Goal: Task Accomplishment & Management: Use online tool/utility

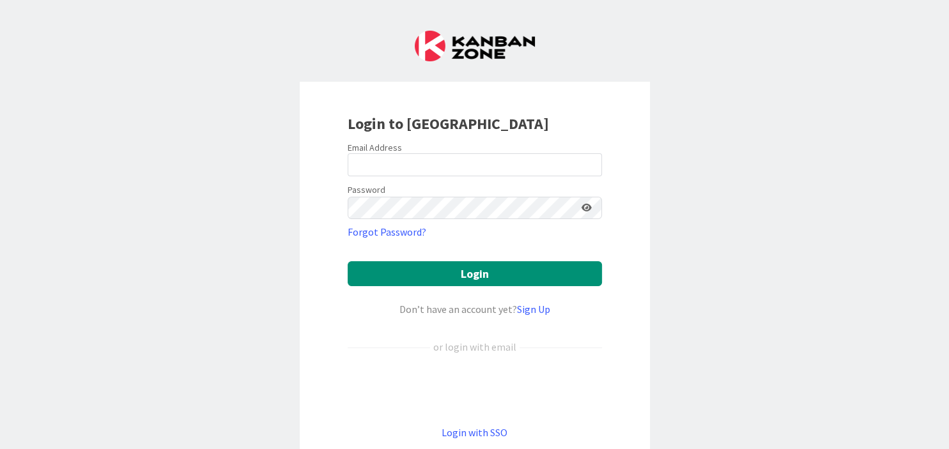
click at [448, 385] on div "Sign in with Google. Opens in new tab" at bounding box center [475, 390] width 254 height 28
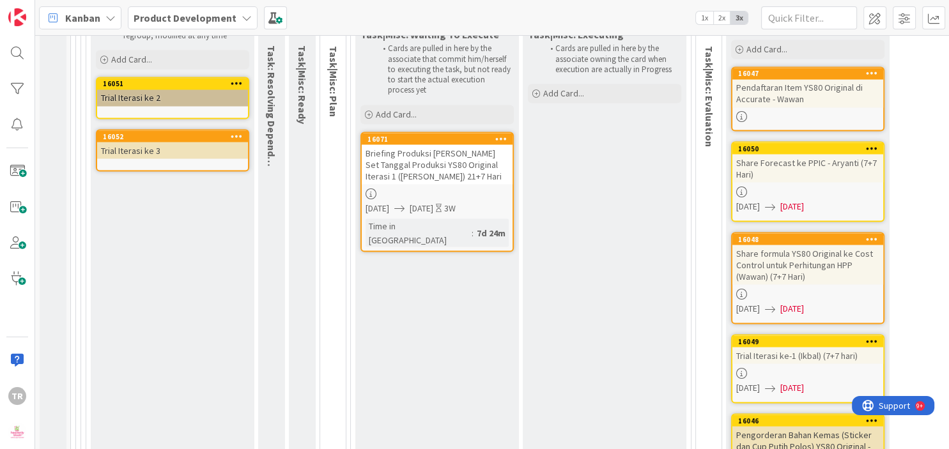
scroll to position [16879, 0]
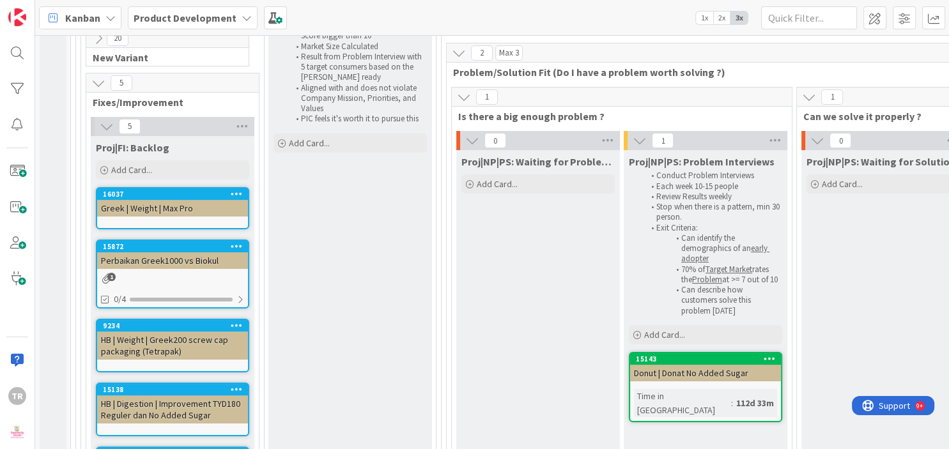
scroll to position [153, 0]
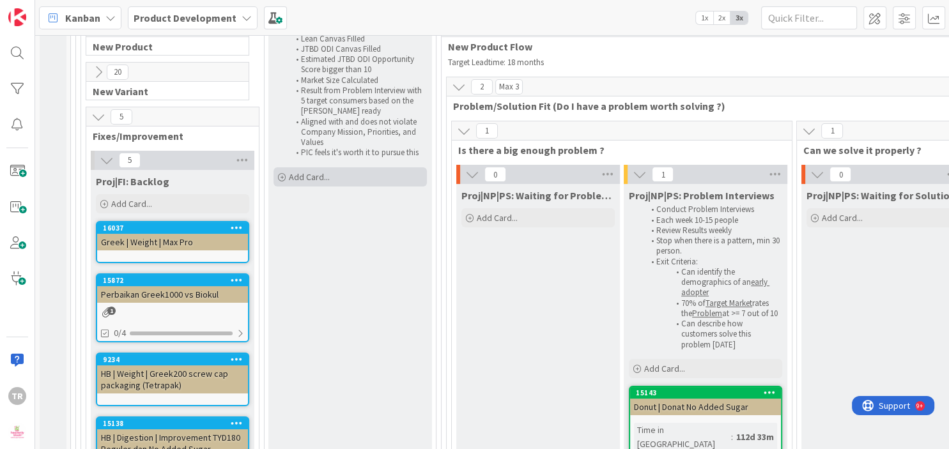
click at [357, 183] on div "Add Card..." at bounding box center [349, 176] width 153 height 19
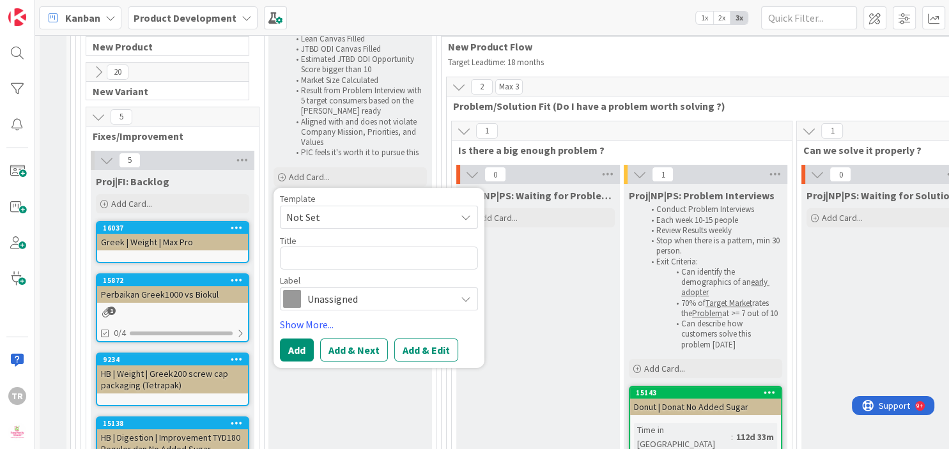
click at [359, 304] on span "Unassigned" at bounding box center [378, 299] width 142 height 18
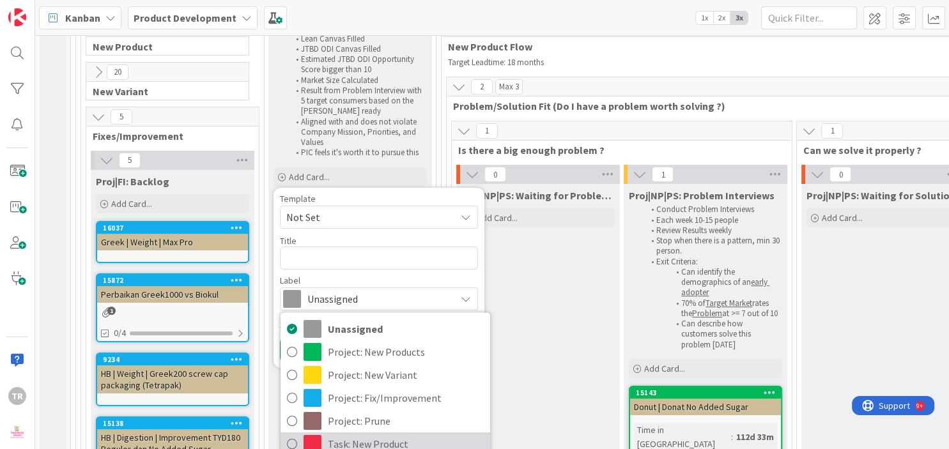
click at [381, 437] on span "Task: New Product" at bounding box center [406, 444] width 156 height 19
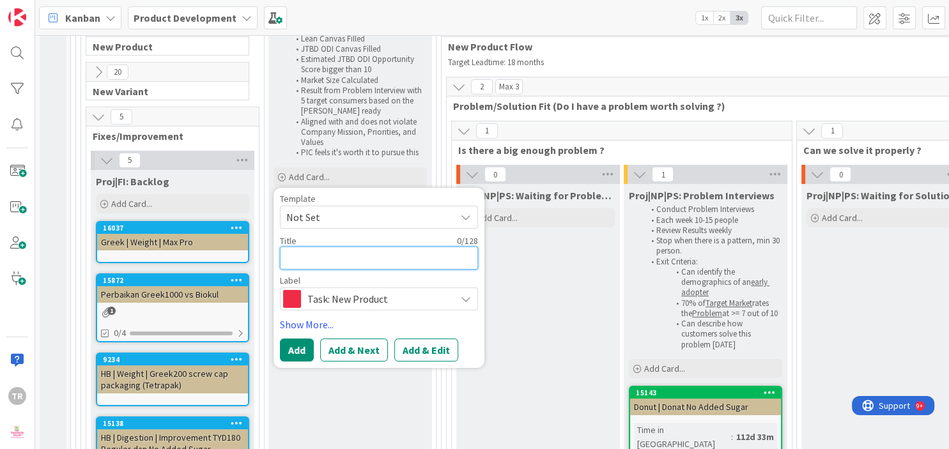
click at [328, 258] on textarea at bounding box center [379, 258] width 198 height 23
type textarea "x"
type textarea "P"
type textarea "x"
type textarea "S"
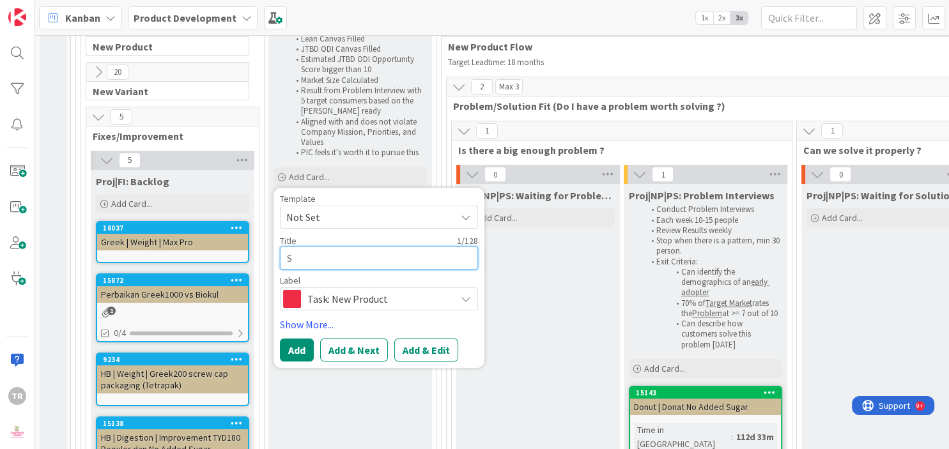
type textarea "x"
type textarea "Sa"
type textarea "x"
type textarea "[PERSON_NAME]"
type textarea "x"
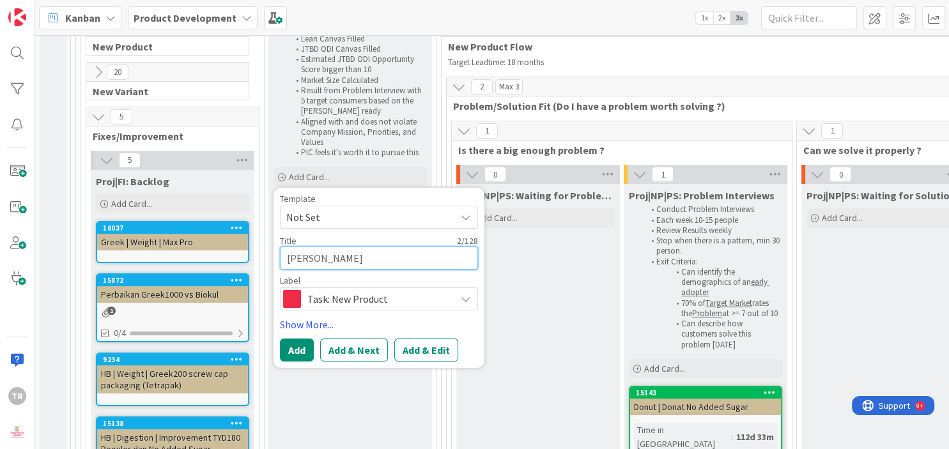
type textarea "Sals"
type textarea "x"
type textarea "Salsa"
type textarea "x"
type textarea "Salsa"
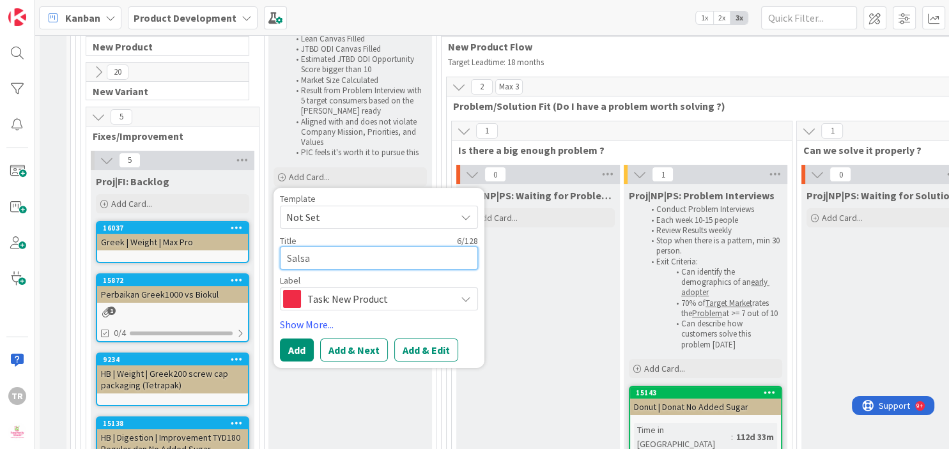
type textarea "x"
type textarea "Salsa |"
type textarea "x"
type textarea "Salsa |"
type textarea "x"
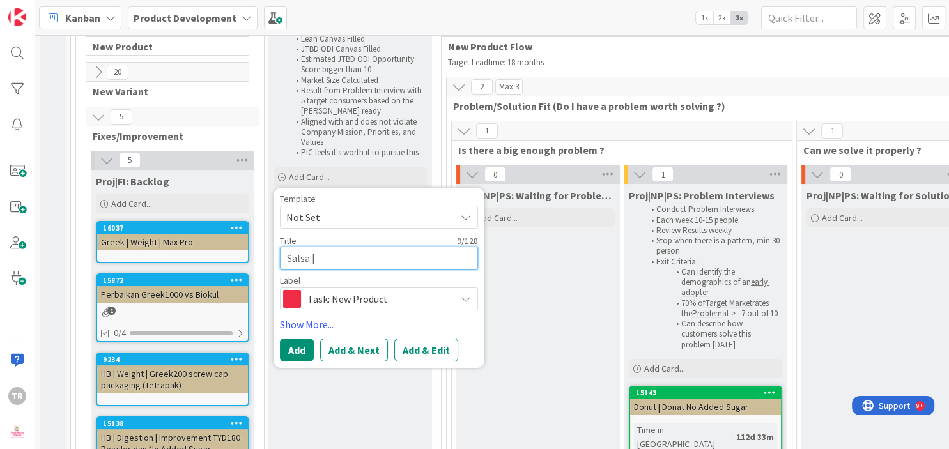
type textarea "Salsa | S"
type textarea "x"
type textarea "Salsa | Sav"
type textarea "x"
type textarea "Salsa | [PERSON_NAME]"
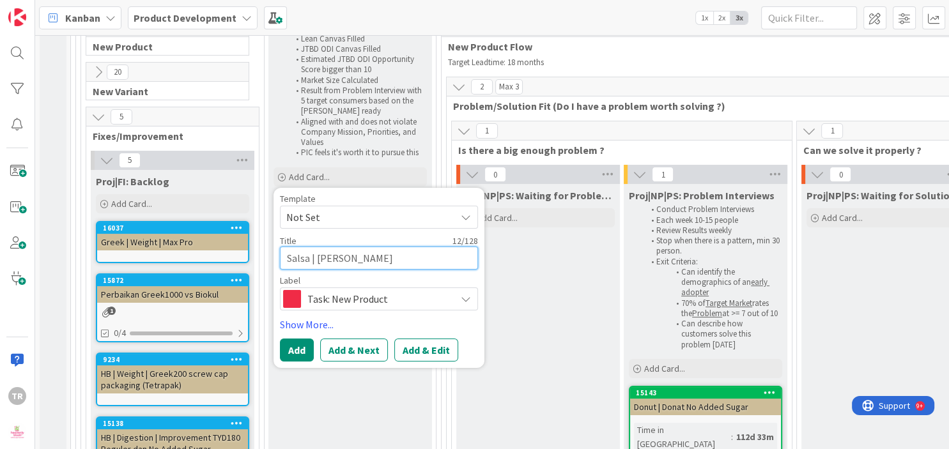
type textarea "x"
type textarea "Salsa | Savor"
type textarea "x"
type textarea "Salsa | Savory"
type textarea "x"
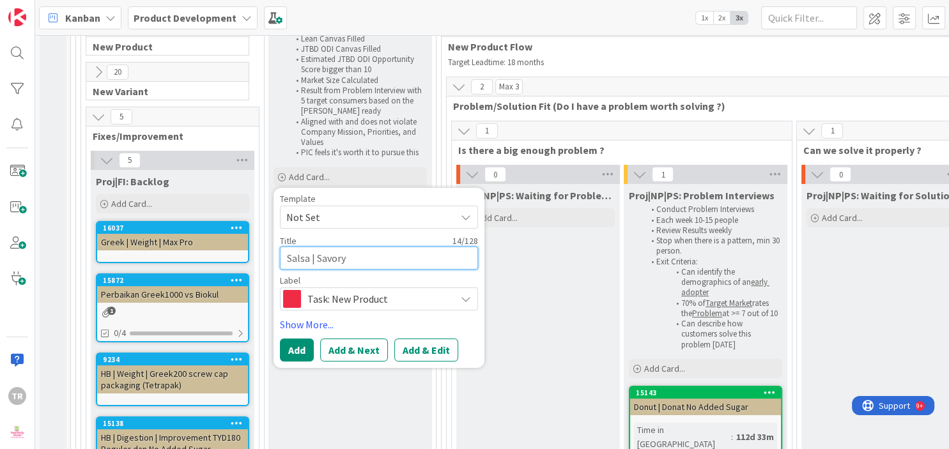
type textarea "Salsa | Savory"
type textarea "x"
type textarea "Salsa | Savory Y"
type textarea "x"
type textarea "Salsa | Savory"
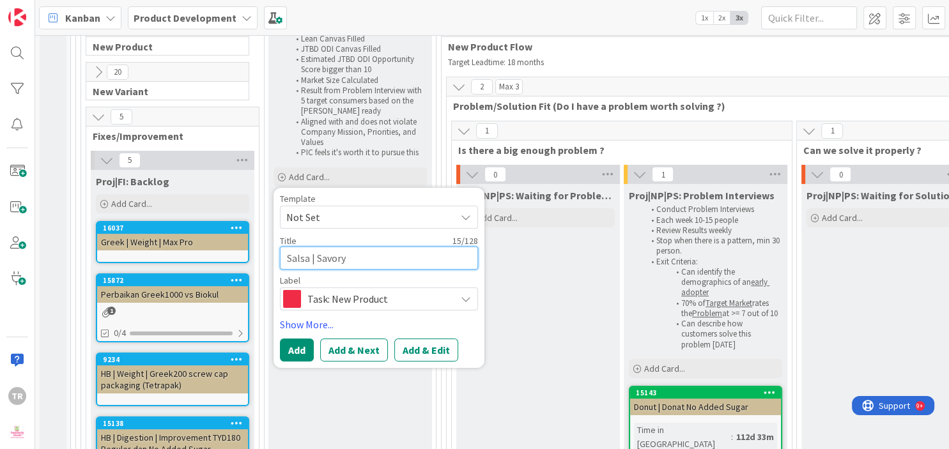
type textarea "x"
type textarea "Salsa | Savory"
type textarea "x"
type textarea "Salsa | Savory"
type textarea "x"
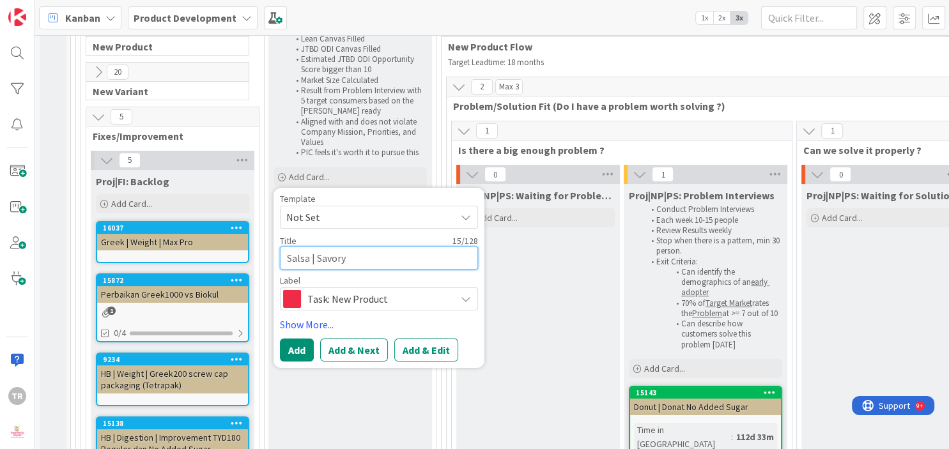
type textarea "Salsa | Savory S"
type textarea "x"
type textarea "Salsa | Savory Ser"
type textarea "x"
type textarea "Salsa | Savory Seri"
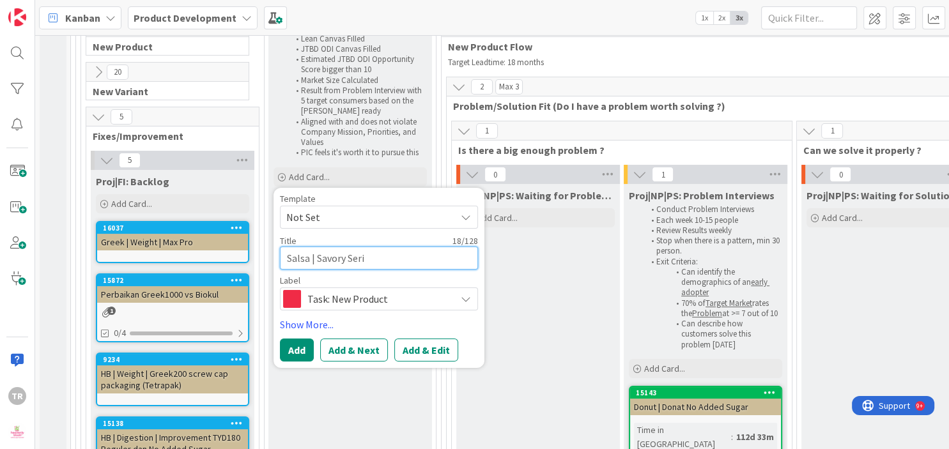
type textarea "x"
type textarea "Salsa | Savory Serie"
type textarea "x"
type textarea "Salsa | Savory Series"
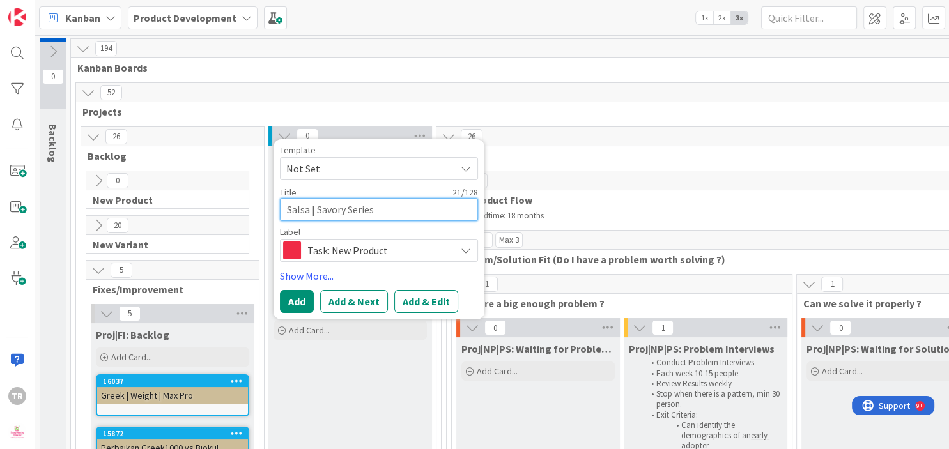
scroll to position [230, 0]
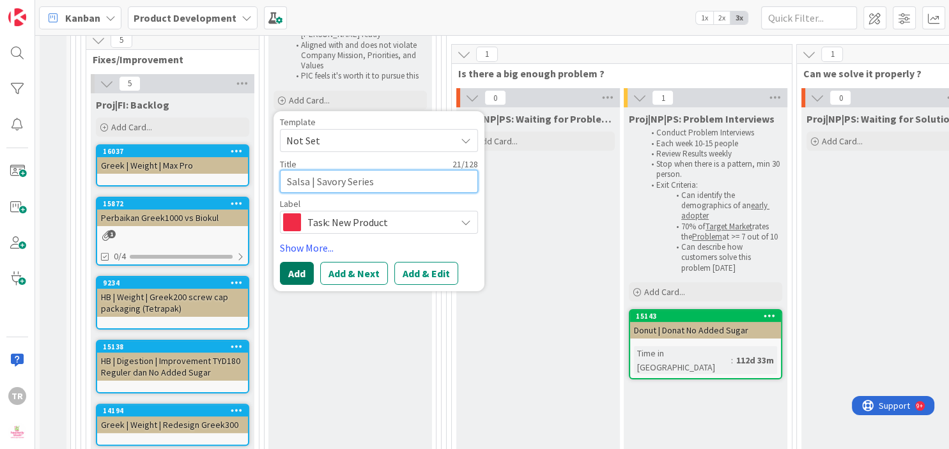
type textarea "x"
type textarea "Salsa | Savory Series"
type textarea "x"
type textarea "Salsa | Savory Series H"
type textarea "x"
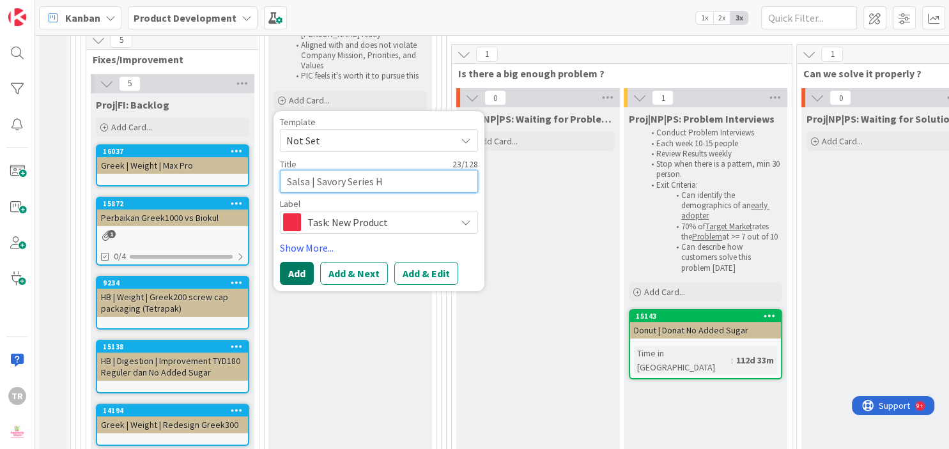
type textarea "Salsa | Savory Series Ho"
type textarea "x"
type textarea "Salsa | Savory Series Hore"
type textarea "x"
type textarea "Salsa | Savory Series Horek"
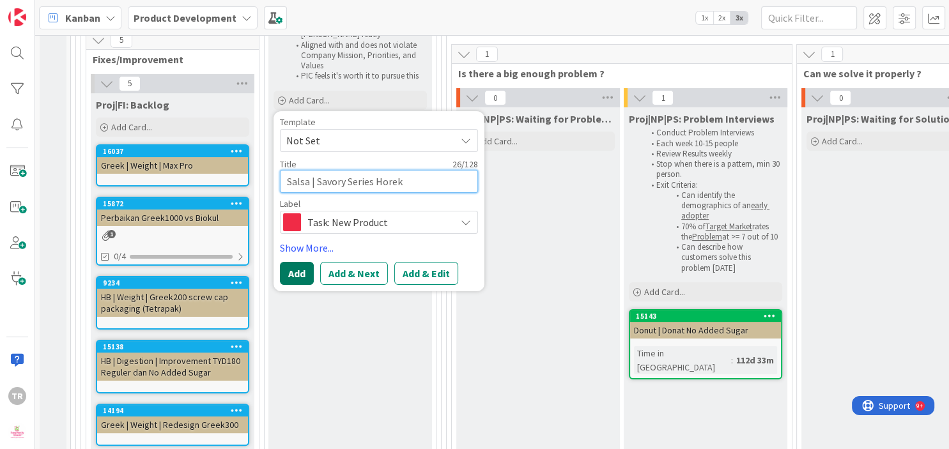
type textarea "x"
type textarea "Salsa | Savory Series Horeka"
click at [293, 272] on button "Add" at bounding box center [297, 273] width 34 height 23
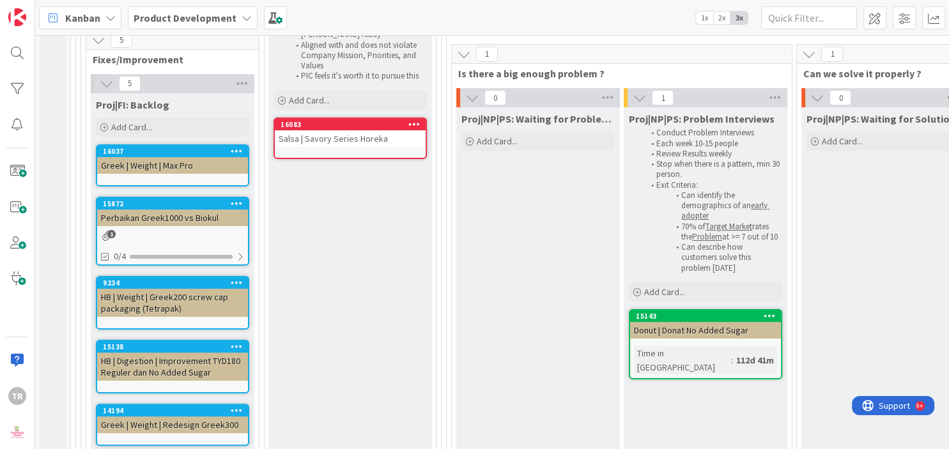
scroll to position [153, 0]
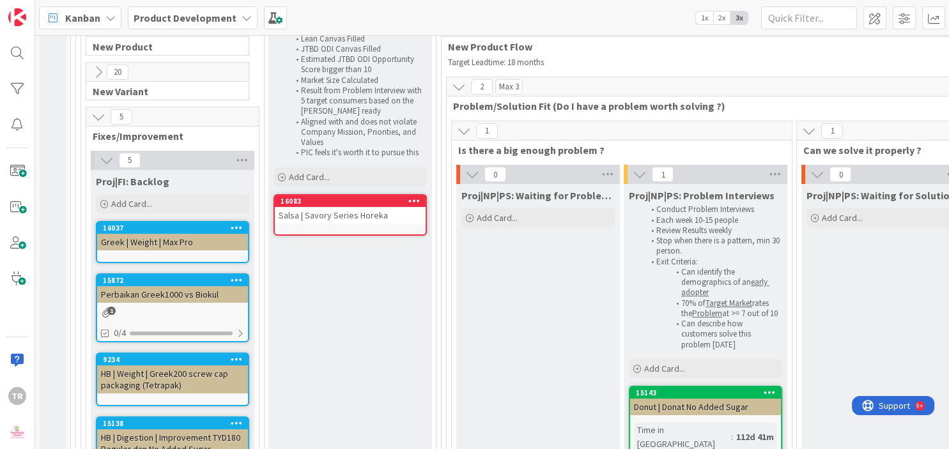
click at [336, 208] on div "Salsa | Savory Series Horeka" at bounding box center [350, 215] width 151 height 17
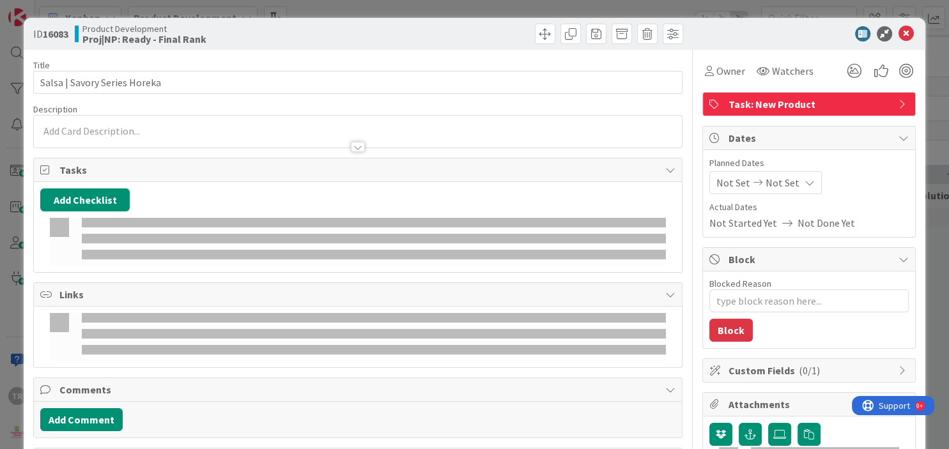
click at [748, 107] on span "Task: New Product" at bounding box center [810, 103] width 164 height 15
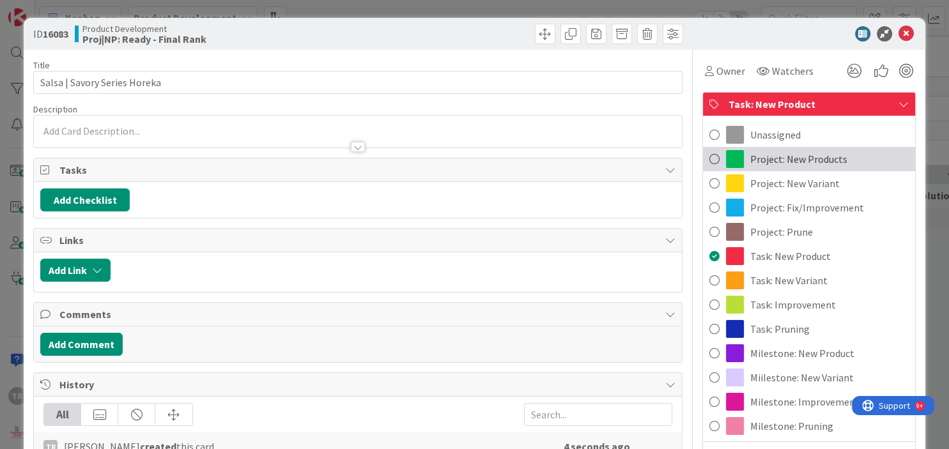
click at [810, 161] on span "Project: New Products" at bounding box center [798, 158] width 97 height 15
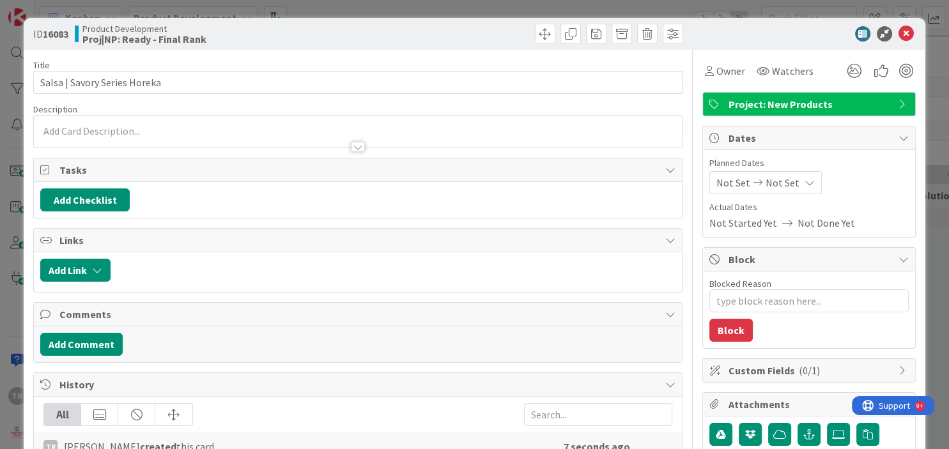
type textarea "x"
click at [22, 206] on div "ID 16083 Product Development Proj|NP: Ready - Final Rank Title 28 / 128 Salsa |…" at bounding box center [474, 224] width 949 height 449
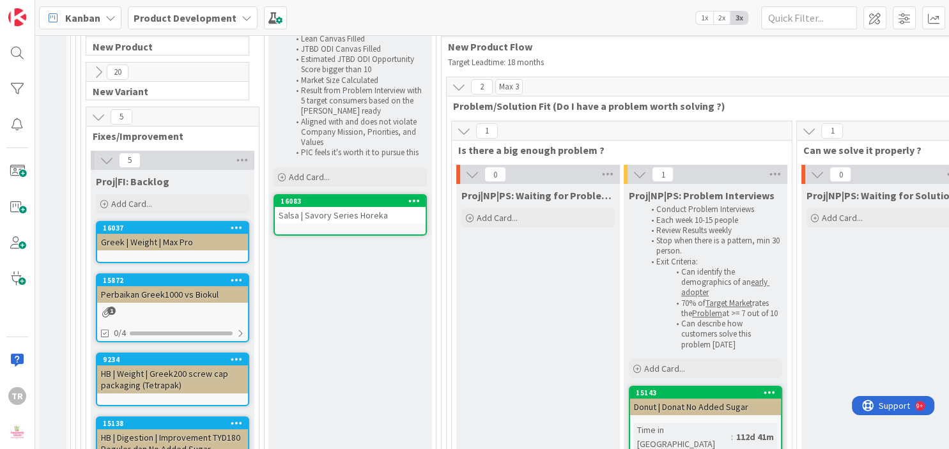
scroll to position [77, 0]
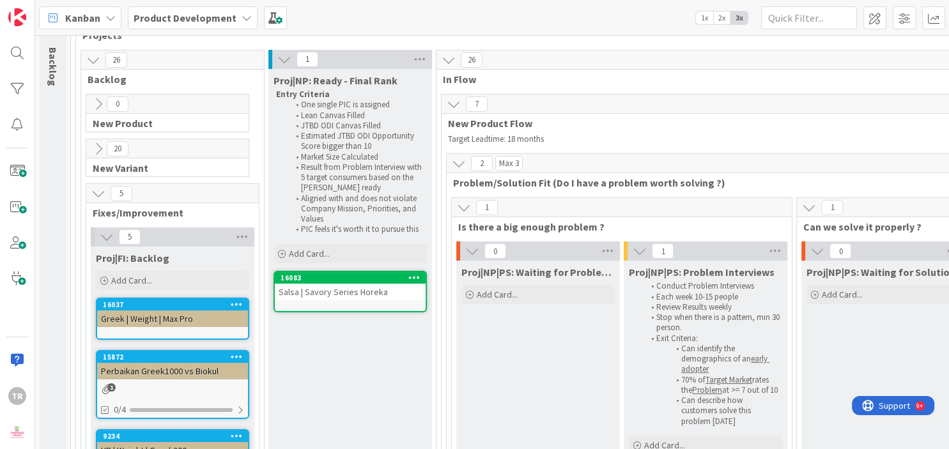
click at [104, 100] on icon at bounding box center [98, 104] width 14 height 14
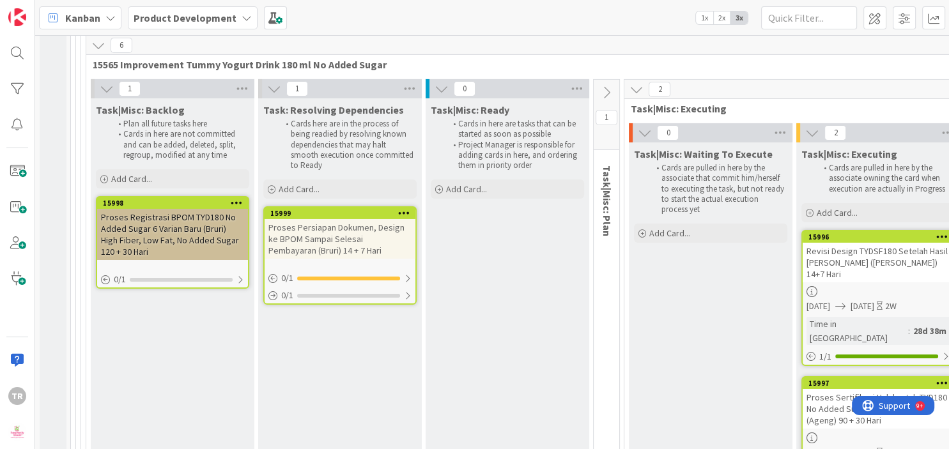
scroll to position [17134, 0]
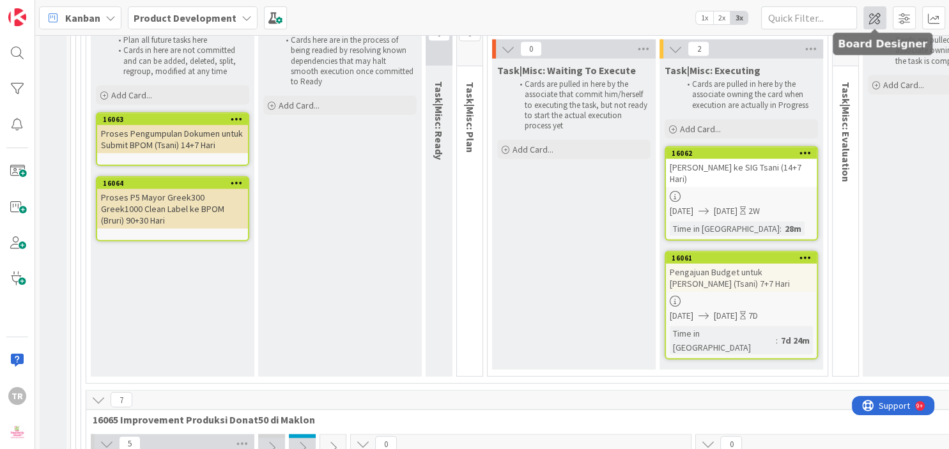
click at [877, 19] on span at bounding box center [874, 17] width 23 height 23
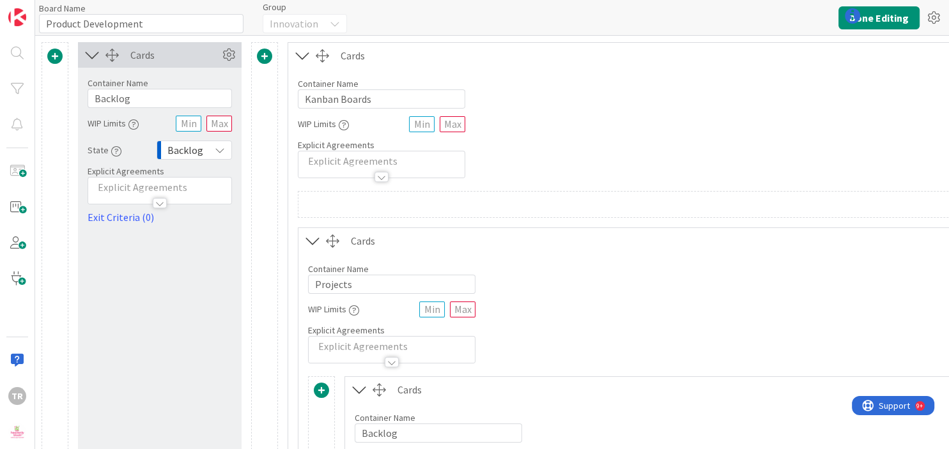
type input "Product Development"
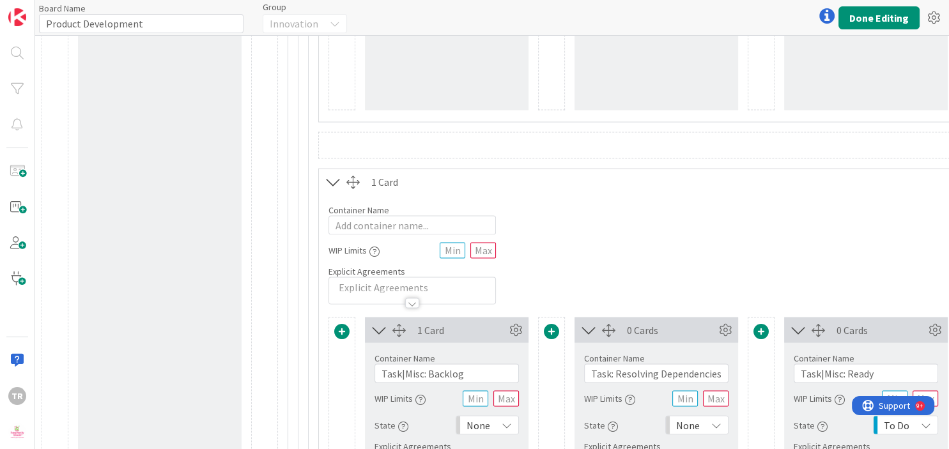
scroll to position [21363, 0]
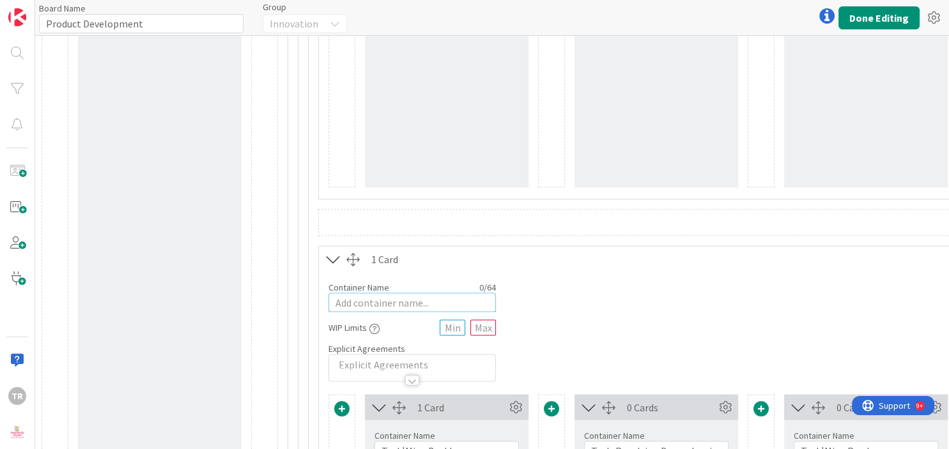
click at [346, 293] on input "text" at bounding box center [411, 302] width 167 height 19
type input "Salsa | Savory Series Horeka"
click at [877, 15] on button "Done Editing" at bounding box center [878, 17] width 81 height 23
